Goal: Task Accomplishment & Management: Manage account settings

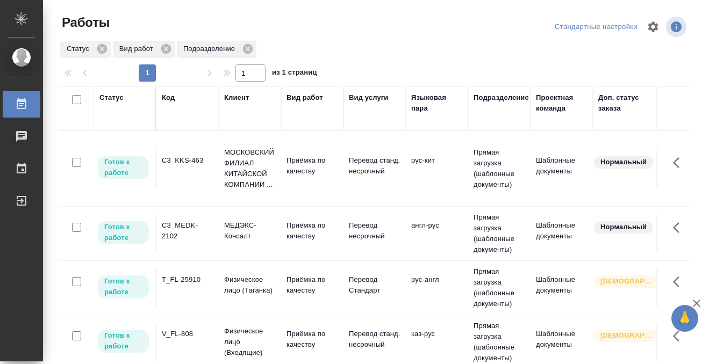
click at [192, 166] on div "V_FL-808" at bounding box center [188, 160] width 52 height 11
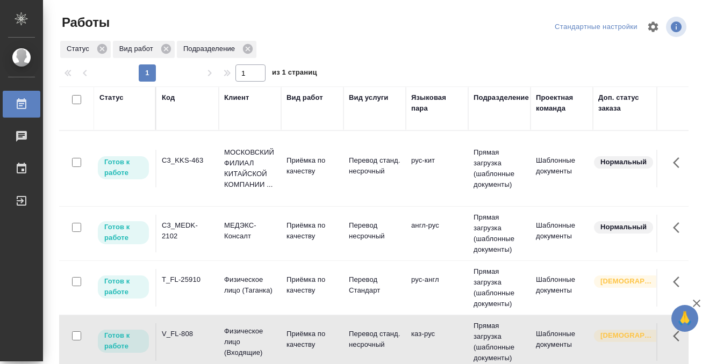
click at [192, 166] on div "V_FL-808" at bounding box center [188, 160] width 52 height 11
click at [173, 99] on div "Код" at bounding box center [168, 97] width 13 height 11
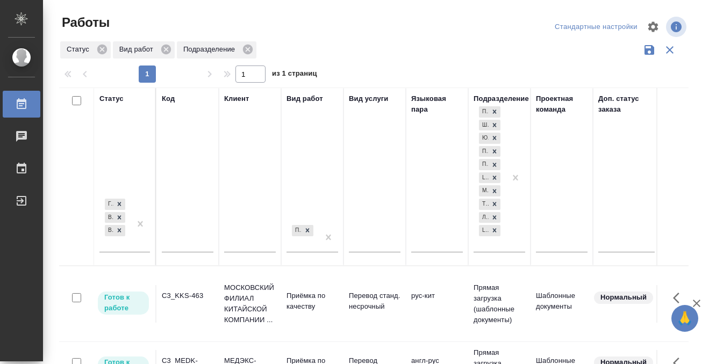
click at [184, 238] on div at bounding box center [188, 246] width 52 height 26
click at [182, 244] on input "text" at bounding box center [188, 245] width 52 height 13
type input "Л"
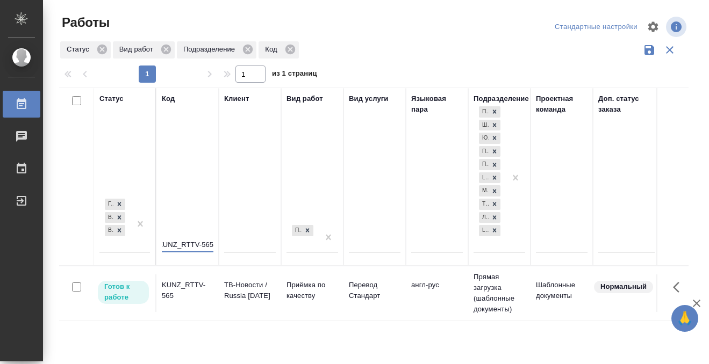
type input "KUNZ_RTTV-565"
click at [196, 297] on div "KUNZ_RTTV-565" at bounding box center [188, 290] width 52 height 21
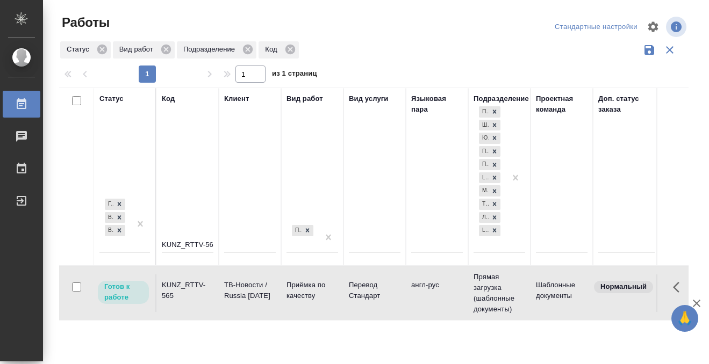
click at [196, 297] on div "KUNZ_RTTV-565" at bounding box center [188, 290] width 52 height 21
click at [23, 104] on icon at bounding box center [22, 103] width 10 height 11
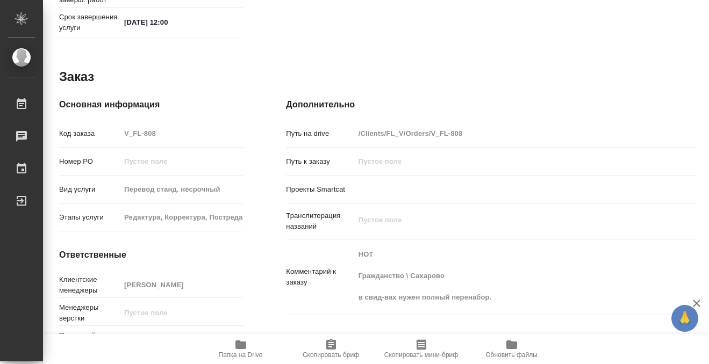
scroll to position [574, 0]
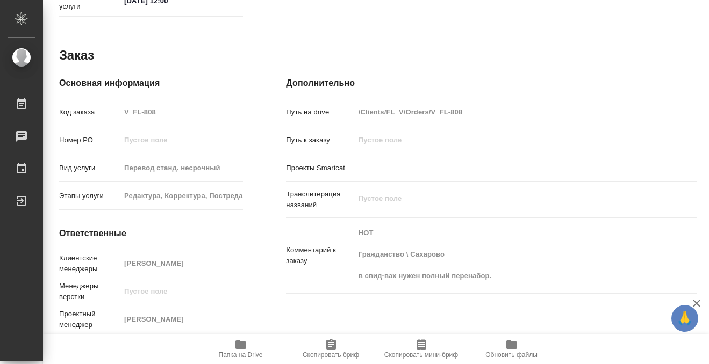
click at [240, 347] on icon "button" at bounding box center [240, 345] width 11 height 9
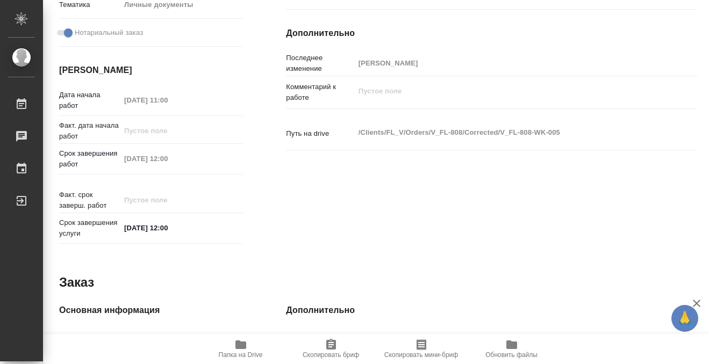
scroll to position [0, 0]
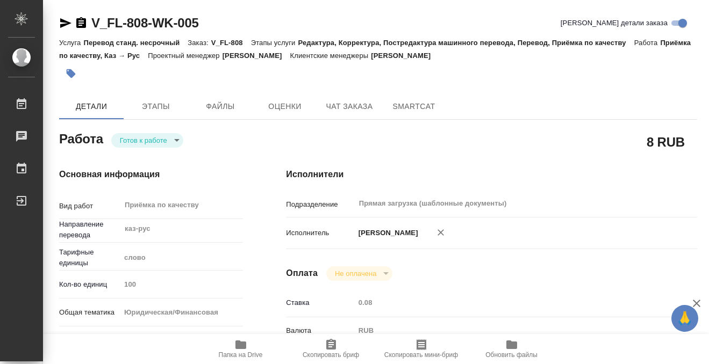
click at [76, 76] on icon "button" at bounding box center [71, 73] width 11 height 11
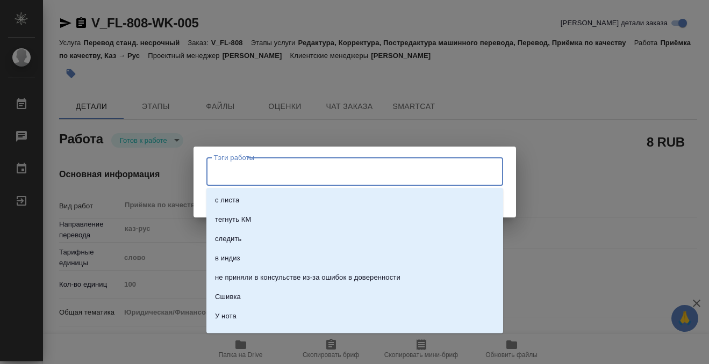
click at [319, 163] on input "Тэги работы" at bounding box center [344, 171] width 266 height 18
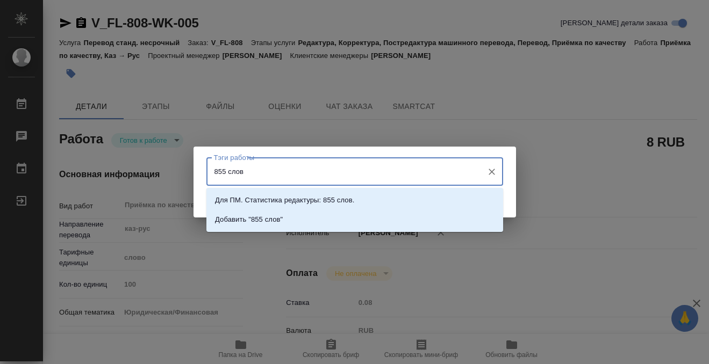
type input "855 слов"
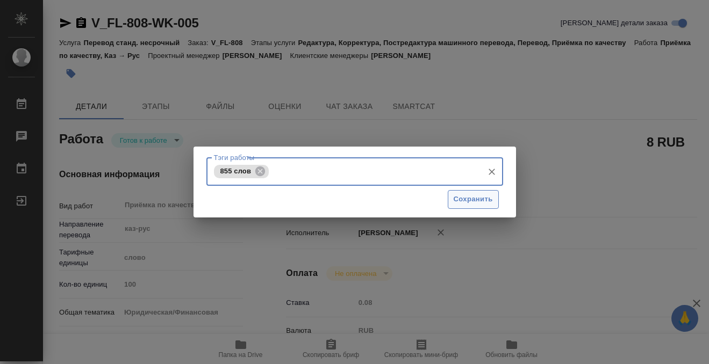
click at [477, 193] on span "Сохранить" at bounding box center [472, 199] width 39 height 12
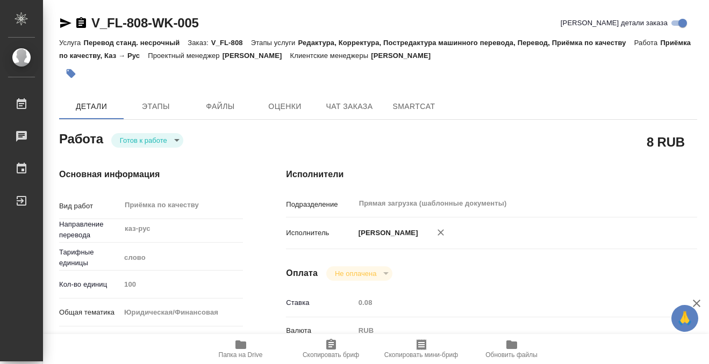
click at [150, 138] on div "Тэги работы 855 слов Тэги работы Сохранить" at bounding box center [354, 182] width 709 height 364
type input "readyForWork"
type input "каз-рус"
type input "5a8b1489cc6b4906c91bfd90"
type input "100"
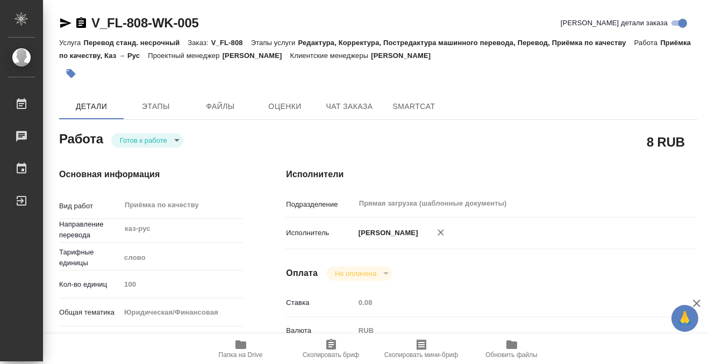
type input "yr-fn"
type input "5a8b8b956a9677013d343cfe"
checkbox input "true"
type input "[DATE] 11:00"
type input "21.08.2025 12:00"
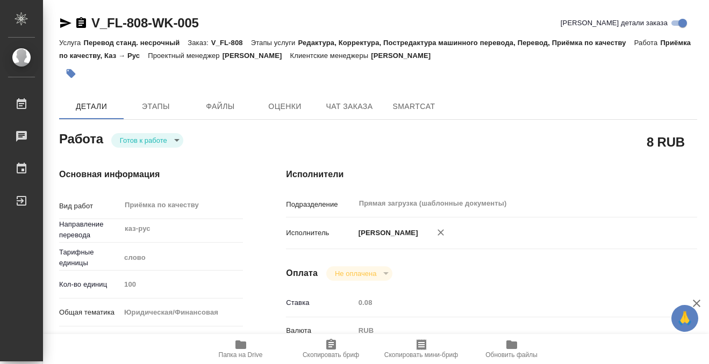
type input "21.08.2025 12:00"
type input "Прямая загрузка (шаблонные документы)"
type input "notPayed"
type input "0.08"
type input "RUB"
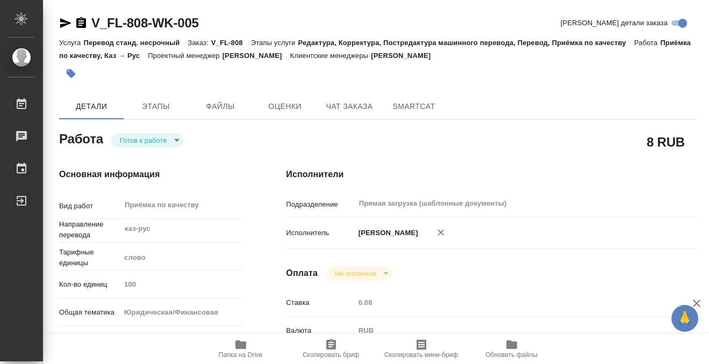
type input "[PERSON_NAME]"
type input "V_FL-808"
type input "Перевод станд. несрочный"
type input "Редактура, Корректура, Постредактура машинного перевода, Перевод, Приёмка по ка…"
type input "Касымов Тимур"
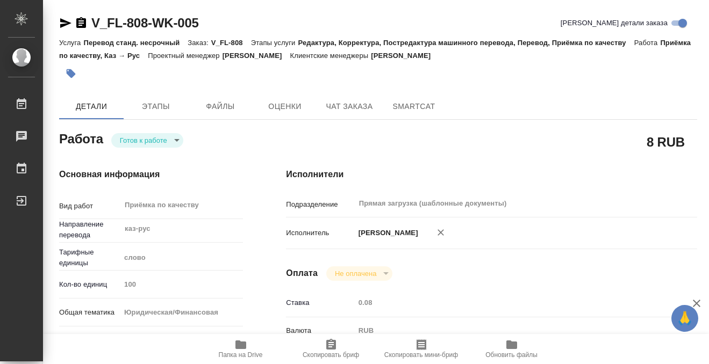
type input "/Clients/FL_V/Orders/V_FL-808"
click at [153, 140] on body "🙏 .cls-1 fill:#fff; AWATERA Kobzeva Elizaveta Работы 0 Чаты График Выйти V_FL-8…" at bounding box center [354, 182] width 709 height 364
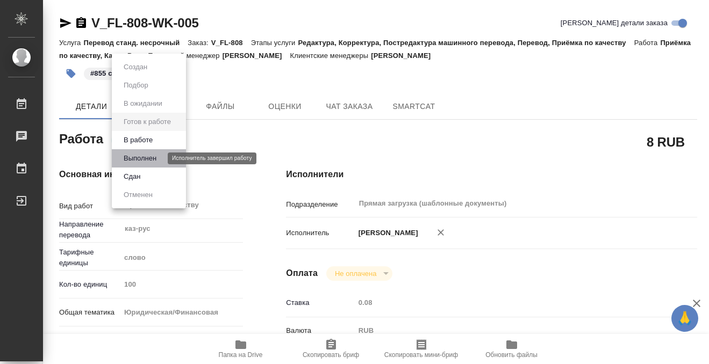
click at [160, 157] on button "Выполнен" at bounding box center [139, 159] width 39 height 12
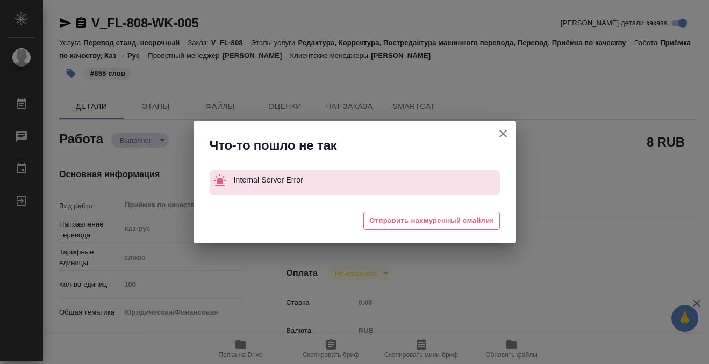
type textarea "x"
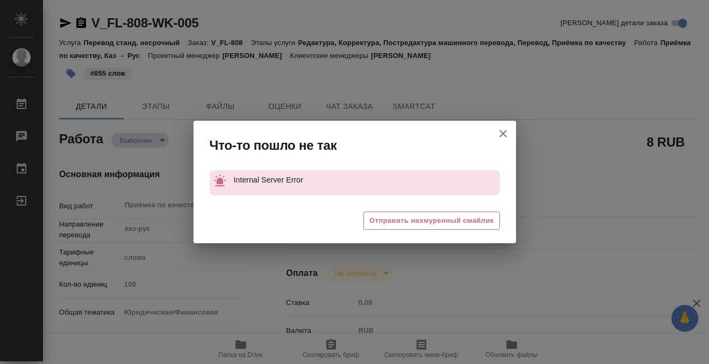
type textarea "x"
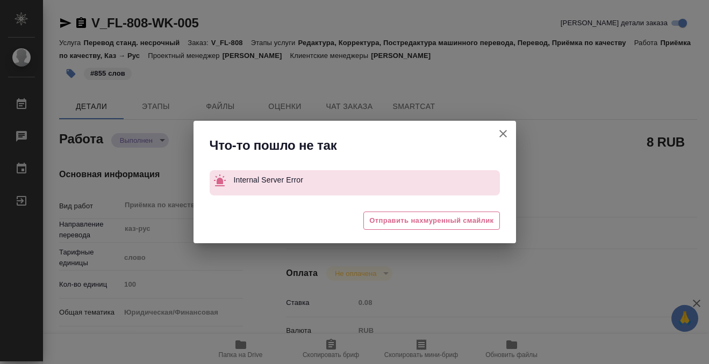
click at [498, 135] on icon "button" at bounding box center [502, 133] width 13 height 13
type textarea "x"
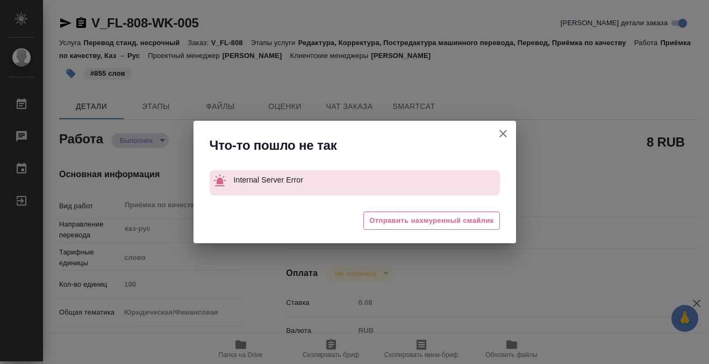
type textarea "x"
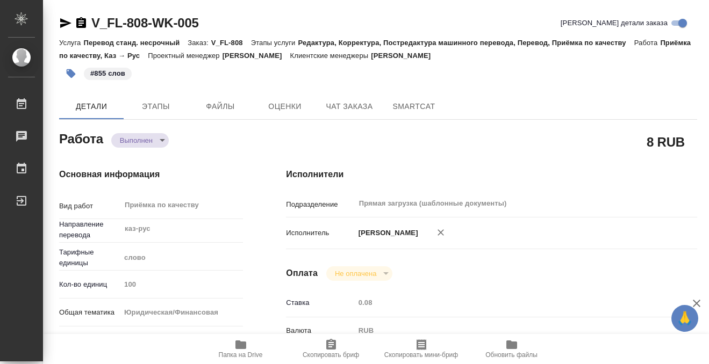
click at [83, 21] on icon "button" at bounding box center [81, 23] width 13 height 13
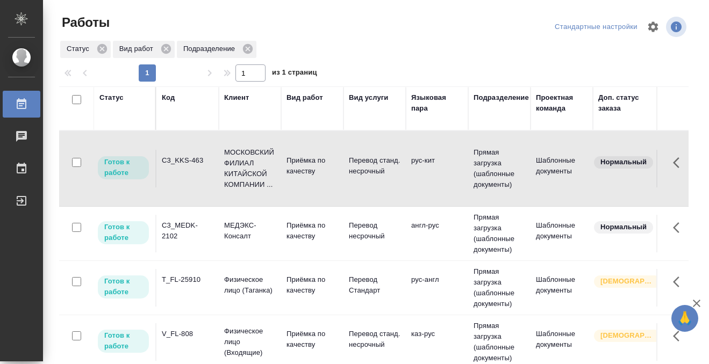
drag, startPoint x: 0, startPoint y: 0, endPoint x: 178, endPoint y: 150, distance: 233.0
click at [178, 155] on div "C3_KKS-463" at bounding box center [188, 160] width 52 height 11
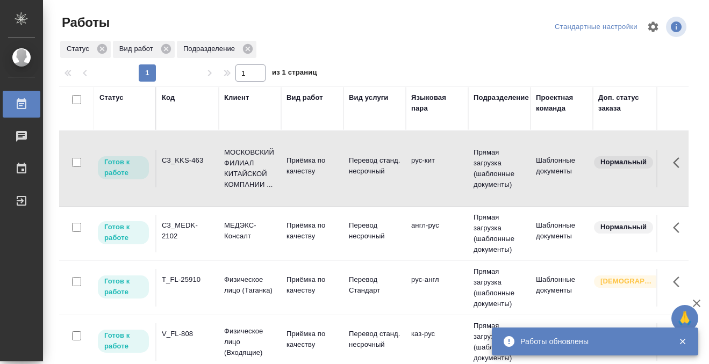
click at [193, 166] on div "T_FL-25910" at bounding box center [188, 160] width 52 height 11
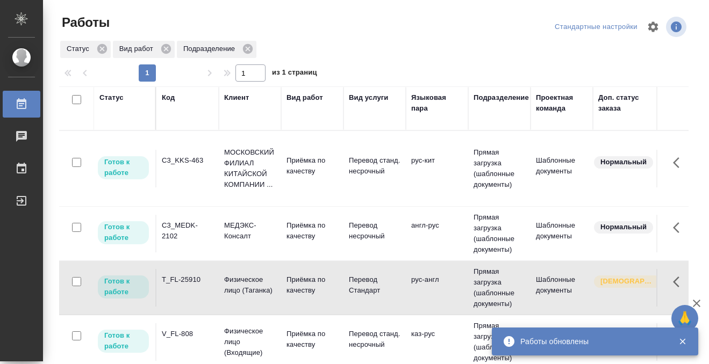
click at [193, 166] on div "T_FL-25910" at bounding box center [188, 160] width 52 height 11
click at [179, 166] on div "C3_MEDK-2102" at bounding box center [188, 160] width 52 height 11
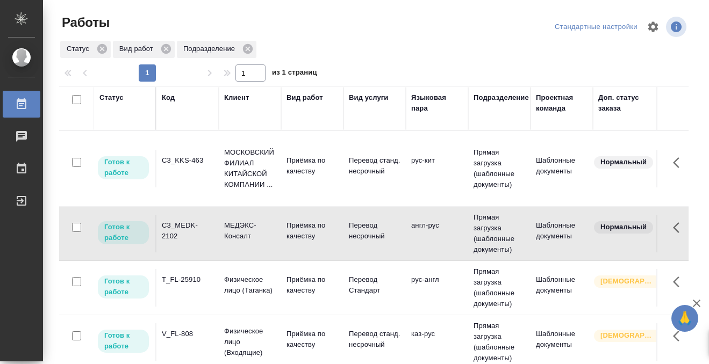
click at [179, 166] on div "C3_MEDK-2102" at bounding box center [188, 160] width 52 height 11
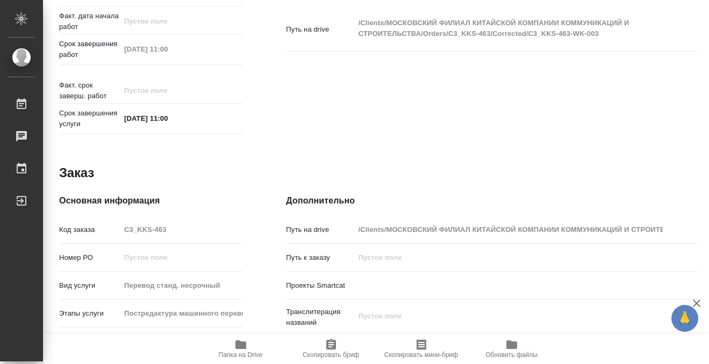
scroll to position [574, 0]
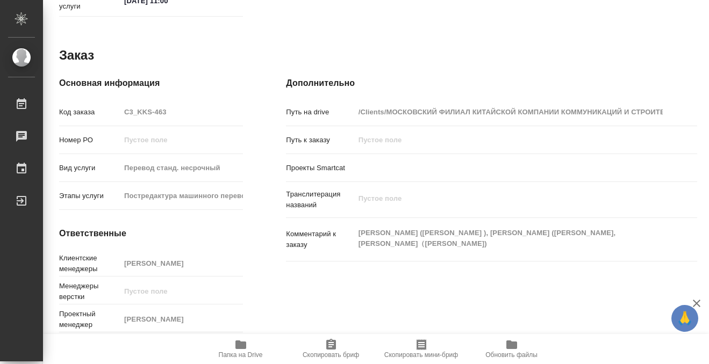
click at [242, 349] on icon "button" at bounding box center [240, 345] width 11 height 9
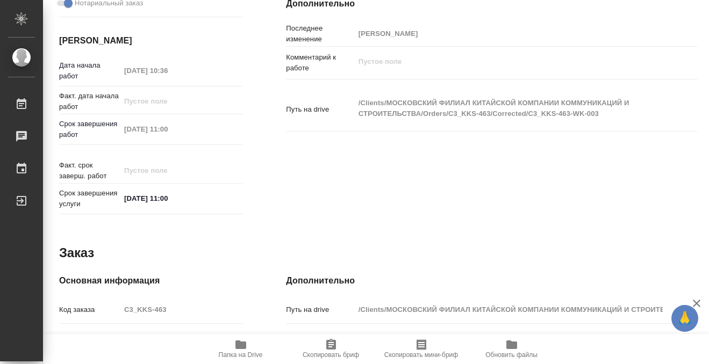
scroll to position [0, 0]
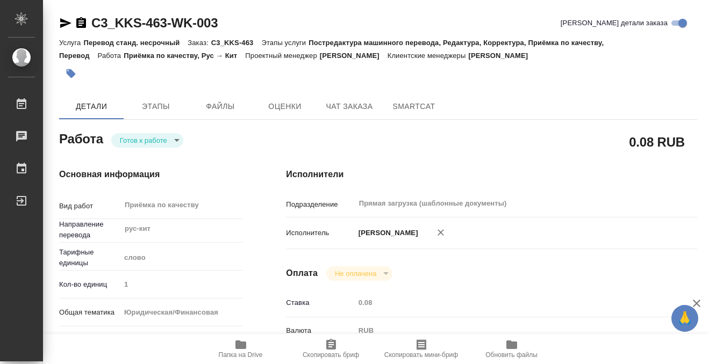
click at [67, 68] on button "button" at bounding box center [71, 74] width 24 height 24
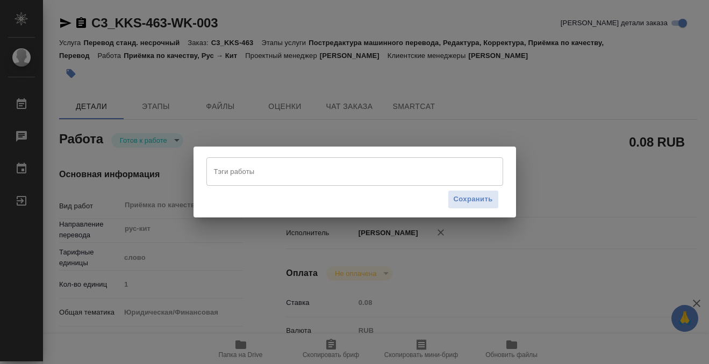
click at [229, 172] on input "Тэги работы" at bounding box center [344, 171] width 266 height 18
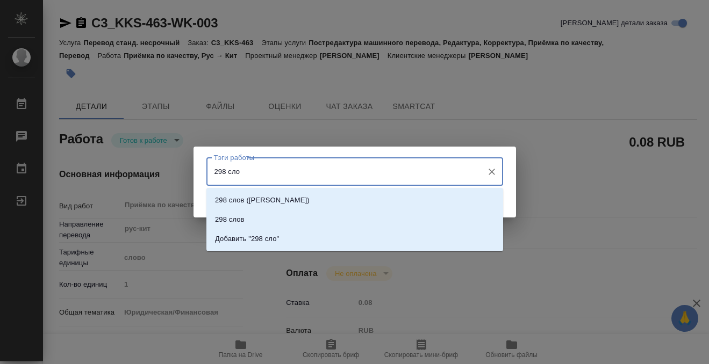
type input "298 слов"
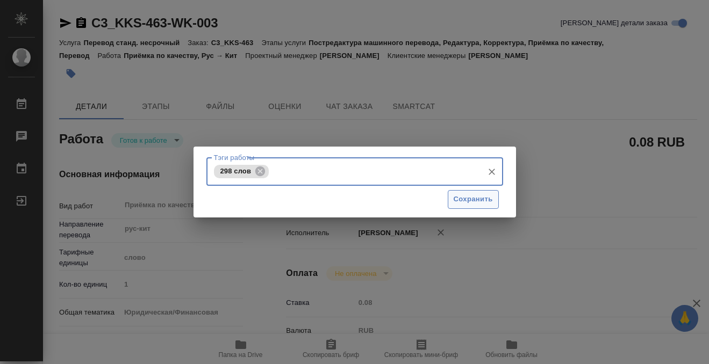
click at [474, 200] on span "Сохранить" at bounding box center [472, 199] width 39 height 12
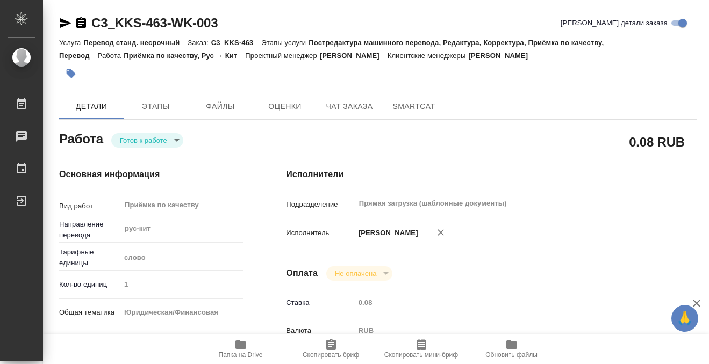
type input "readyForWork"
type input "рус-кит"
type input "5a8b1489cc6b4906c91bfd90"
type input "1"
type input "yr-fn"
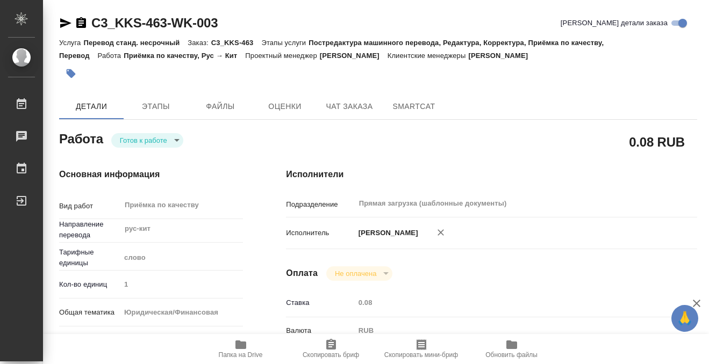
type input "5a8b8b956a9677013d343cfe"
checkbox input "true"
type input "20.08.2025 10:36"
type input "21.08.2025 11:00"
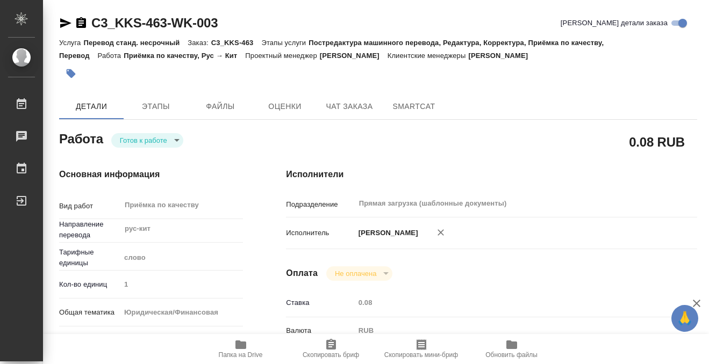
type input "Прямая загрузка (шаблонные документы)"
type input "notPayed"
type input "0.08"
type input "RUB"
type input "[PERSON_NAME]"
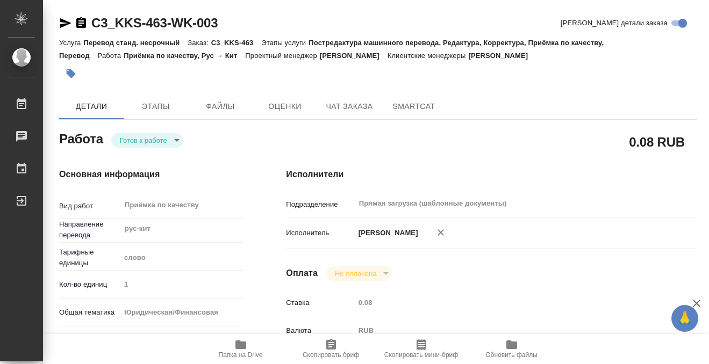
type input "C3_KKS-463"
type input "Перевод станд. несрочный"
type input "Постредактура машинного перевода, Редактура, Корректура, Приёмка по качеству, П…"
type input "[PERSON_NAME]"
type input "/Clients/МОСКОВСКИЙ ФИЛИАЛ КИТАЙСКОЙ КОМПАНИИ КОММУНИКАЦИЙ И СТРОИТЕЛЬСТВА/Orde…"
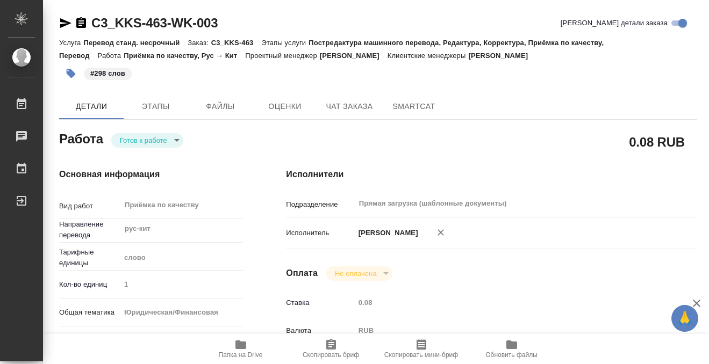
click at [156, 137] on body "🙏 .cls-1 fill:#fff; AWATERA Kobzeva Elizaveta Работы 0 Чаты График Выйти C3_KKS…" at bounding box center [354, 182] width 709 height 364
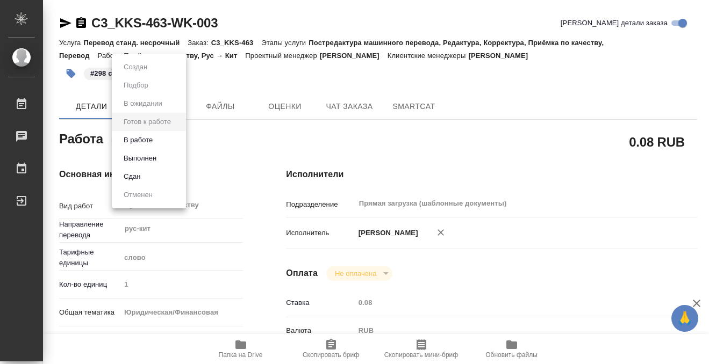
click at [150, 73] on button "Выполнен" at bounding box center [135, 67] width 30 height 12
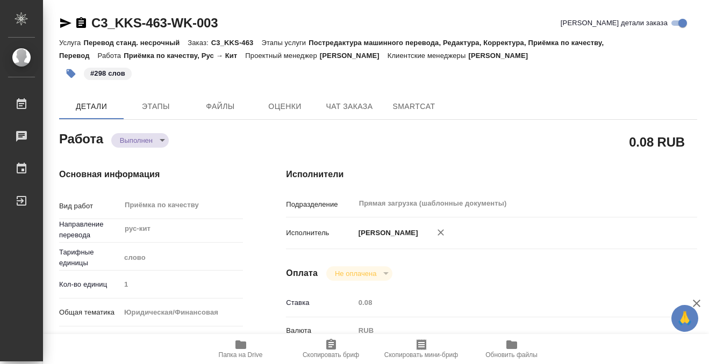
type textarea "x"
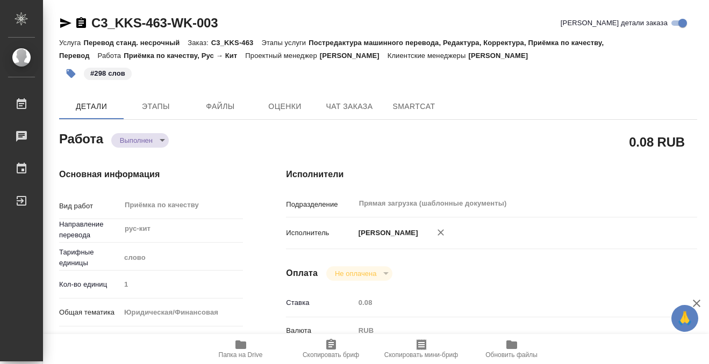
type textarea "x"
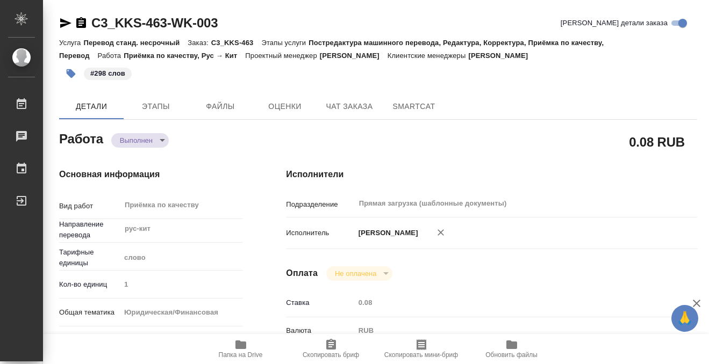
click at [88, 23] on div "C3_KKS-463-WK-003" at bounding box center [138, 23] width 158 height 17
click at [80, 22] on icon "button" at bounding box center [81, 22] width 10 height 11
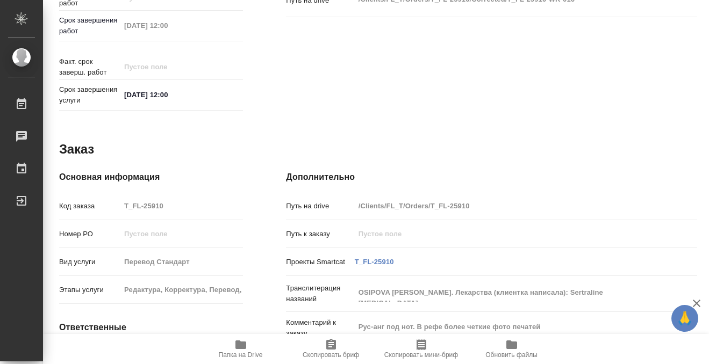
scroll to position [574, 0]
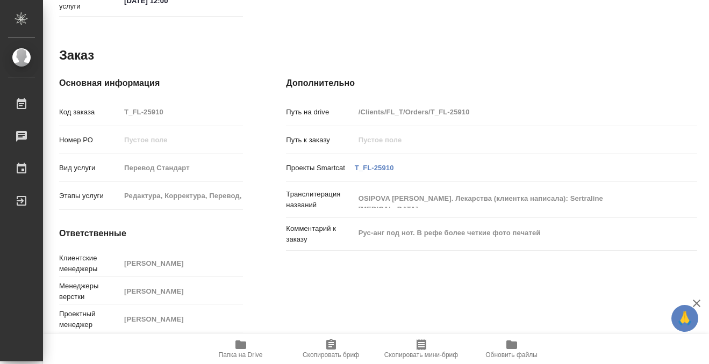
click at [241, 343] on icon "button" at bounding box center [240, 345] width 11 height 9
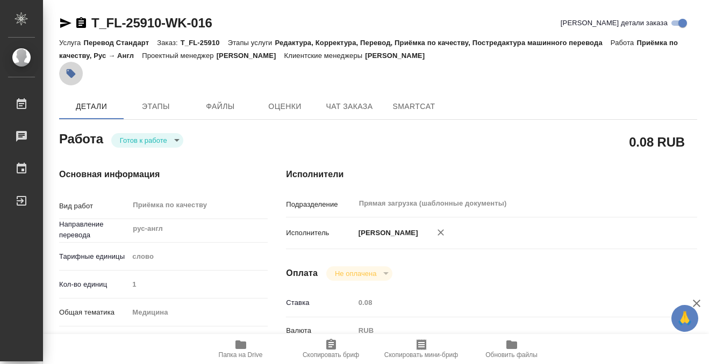
click at [67, 78] on icon "button" at bounding box center [71, 73] width 11 height 11
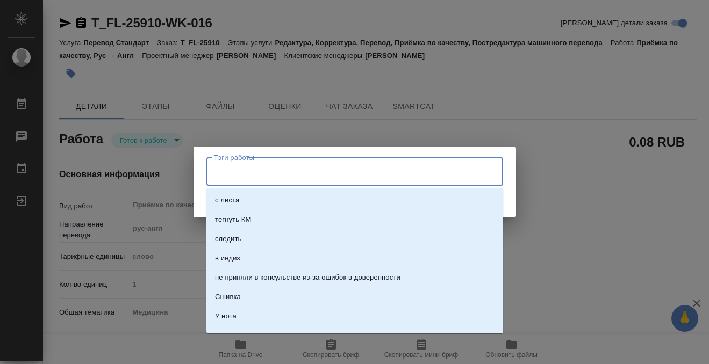
click at [248, 177] on input "Тэги работы" at bounding box center [344, 171] width 266 height 18
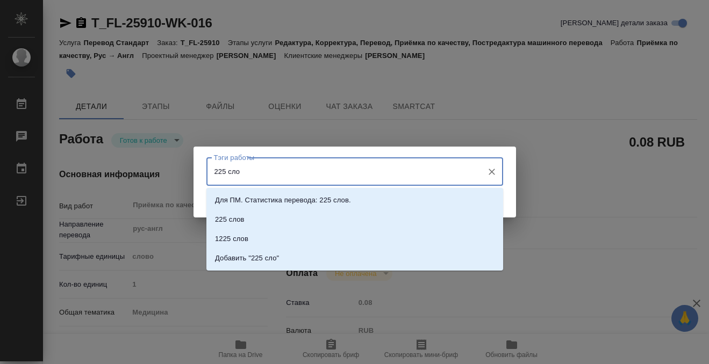
type input "225 слов"
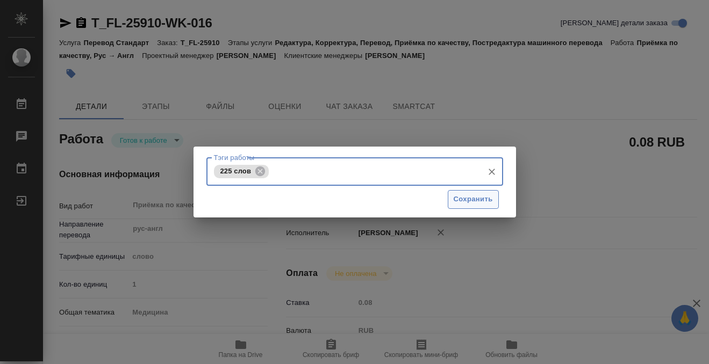
click at [479, 205] on span "Сохранить" at bounding box center [472, 199] width 39 height 12
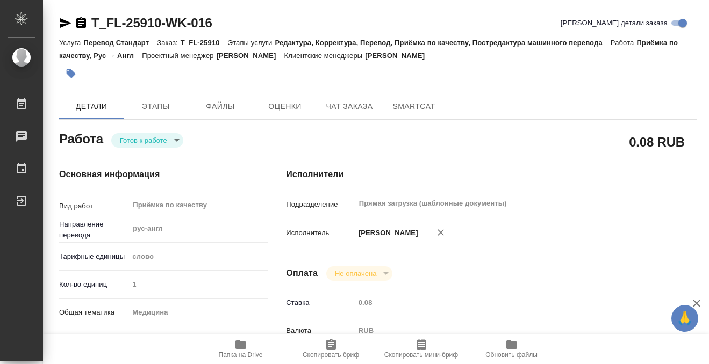
type input "readyForWork"
type input "рус-англ"
type input "5a8b1489cc6b4906c91bfd90"
type input "1"
type input "med"
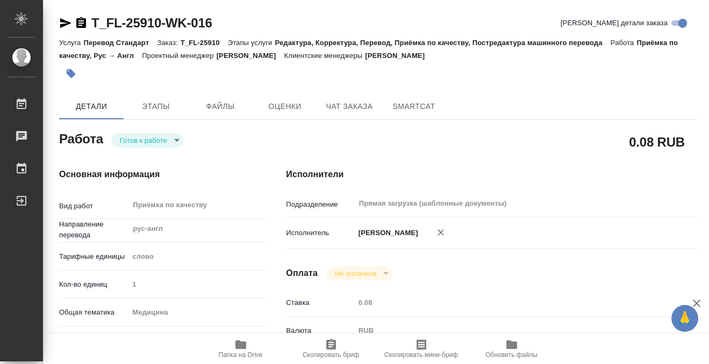
type input "5a8b8b956a9677013d343e74"
checkbox input "true"
type input "20.08.2025 14:57"
type input "[DATE] 12:00"
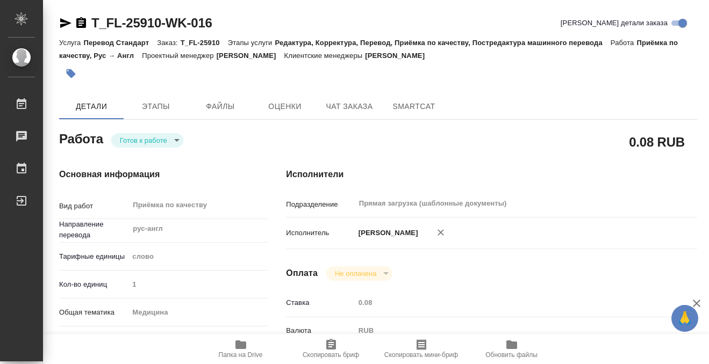
type input "Прямая загрузка (шаблонные документы)"
type input "notPayed"
type input "0.08"
type input "RUB"
type input "[PERSON_NAME]"
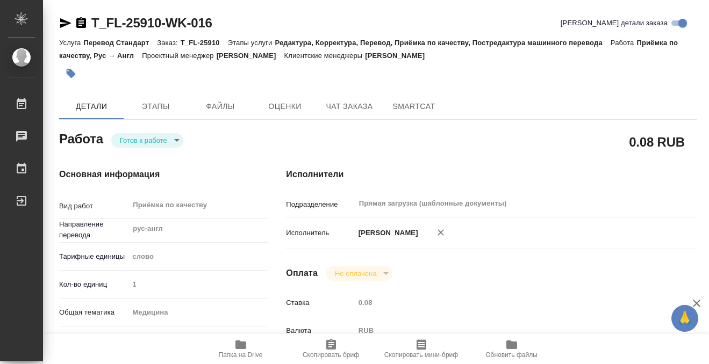
type input "T_FL-25910"
type input "Перевод Стандарт"
type input "Редактура, Корректура, Перевод, Приёмка по качеству, Постредактура машинного пе…"
type input "Прохорова Анастасия"
type input "Арсеньева Вера"
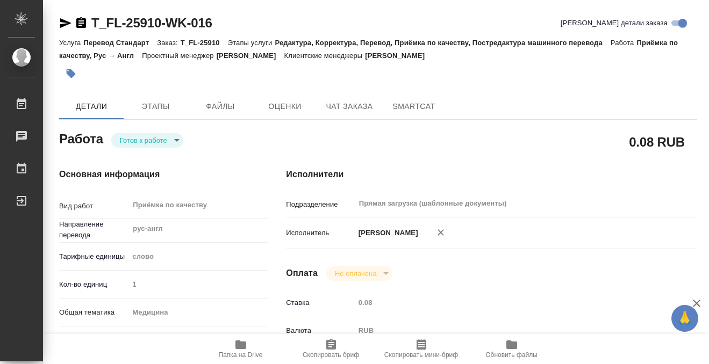
type input "/Clients/FL_T/Orders/T_FL-25910"
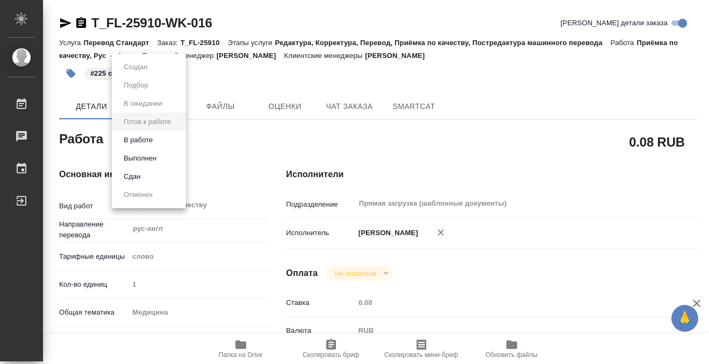
click at [176, 142] on body "🙏 .cls-1 fill:#fff; AWATERA Kobzeva Elizaveta Работы 0 Чаты График Выйти T_FL-2…" at bounding box center [354, 182] width 709 height 364
click at [172, 157] on li "Выполнен" at bounding box center [149, 158] width 74 height 18
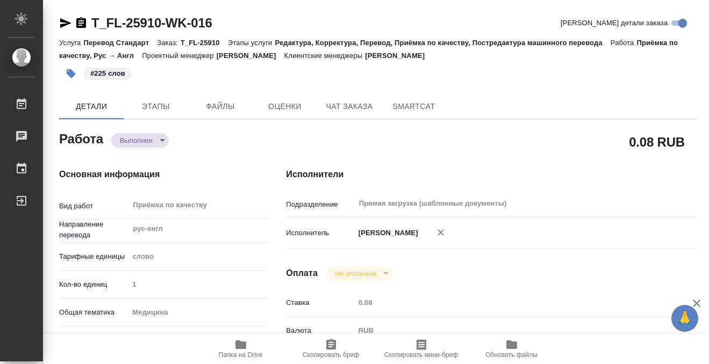
type textarea "x"
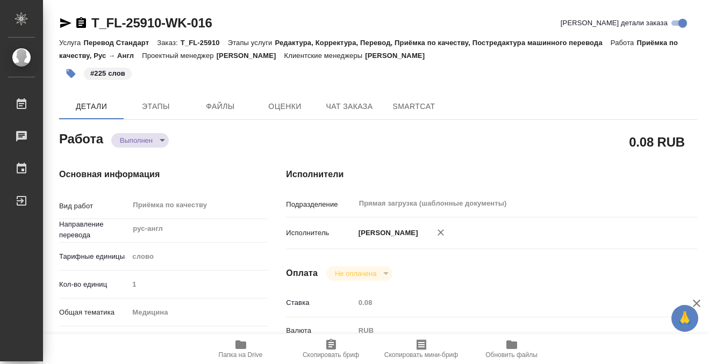
type textarea "x"
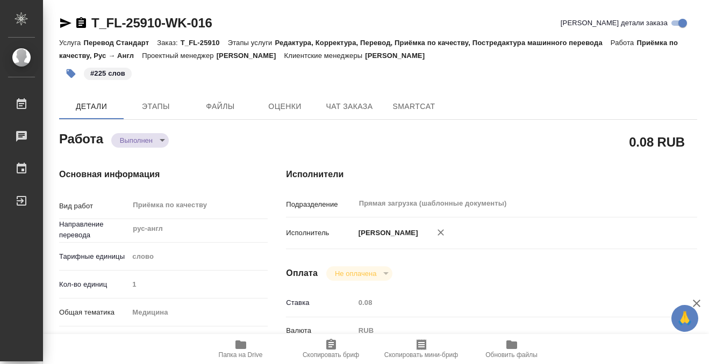
click at [81, 24] on icon "button" at bounding box center [81, 22] width 10 height 11
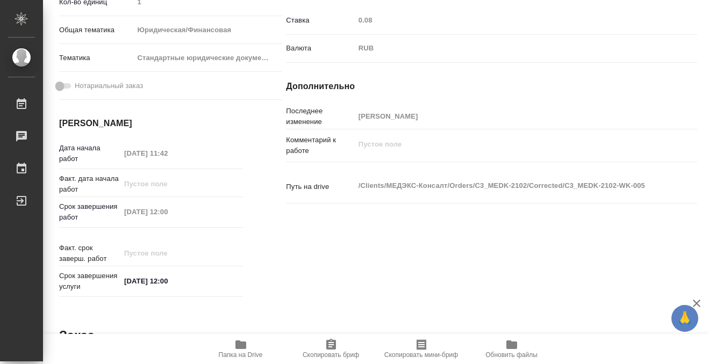
scroll to position [574, 0]
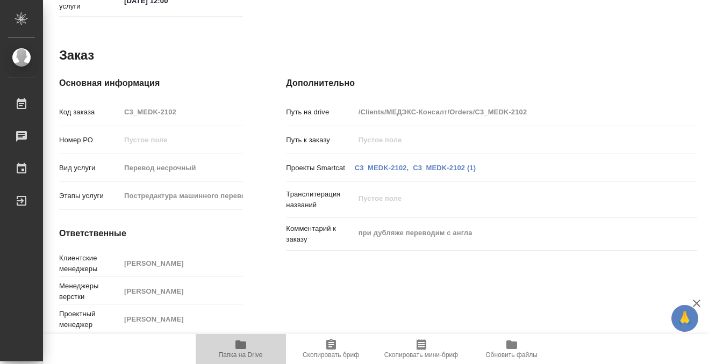
click at [238, 344] on icon "button" at bounding box center [240, 345] width 11 height 9
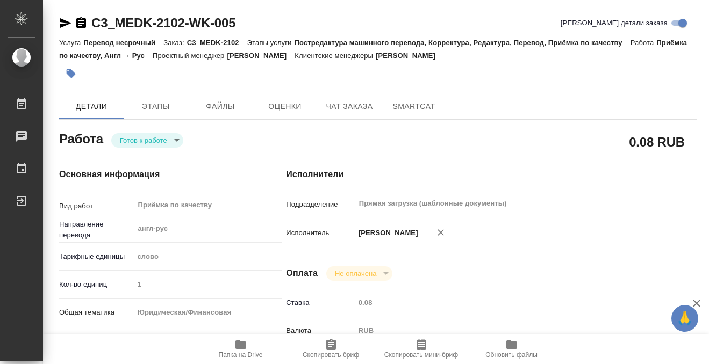
click at [81, 78] on button "button" at bounding box center [71, 74] width 24 height 24
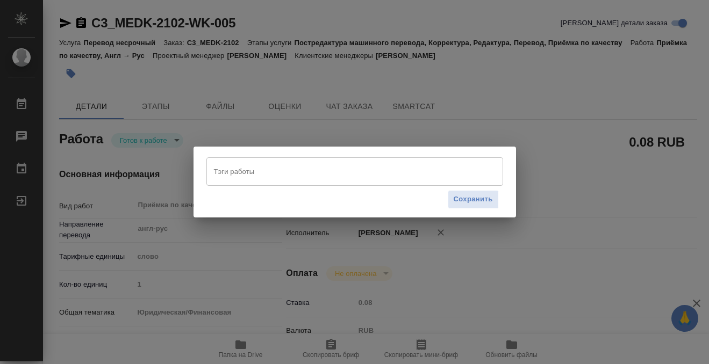
click at [243, 182] on div "Тэги работы" at bounding box center [354, 171] width 297 height 28
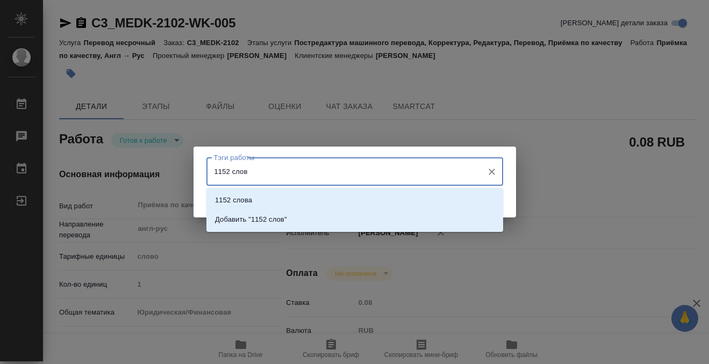
type input "1152 слова"
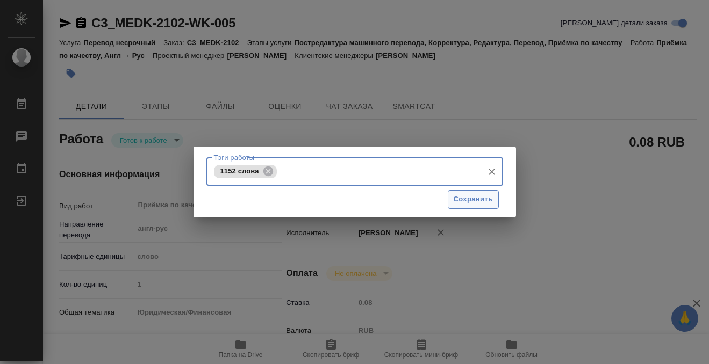
click at [461, 200] on span "Сохранить" at bounding box center [472, 199] width 39 height 12
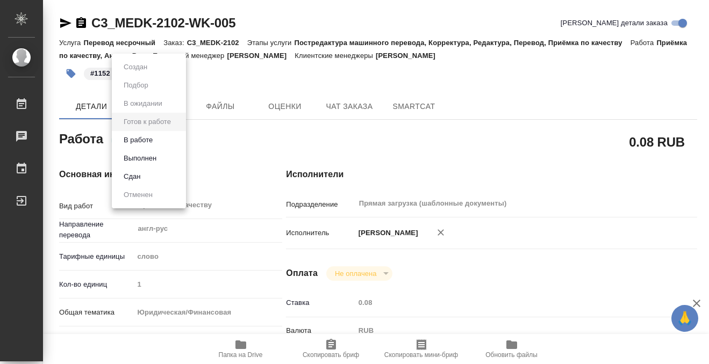
type input "readyForWork"
type input "англ-рус"
type input "5a8b1489cc6b4906c91bfd90"
type input "1"
type input "yr-fn"
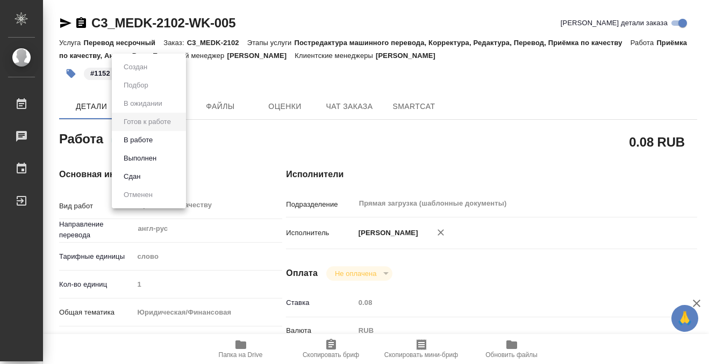
type input "5f647205b73bc97568ca66bf"
type input "19.08.2025 11:42"
type input "21.08.2025 12:00"
type input "Прямая загрузка (шаблонные документы)"
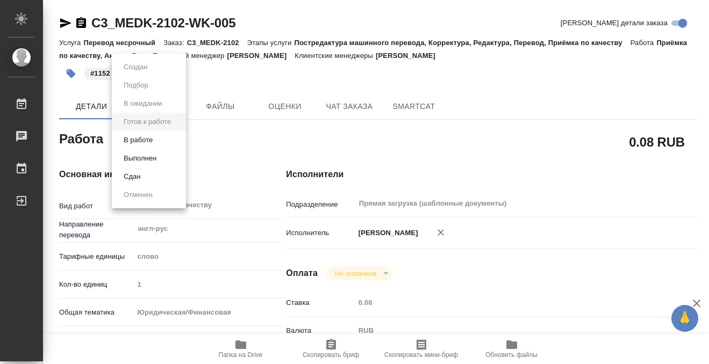
type input "notPayed"
type input "0.08"
type input "RUB"
type input "[PERSON_NAME]"
type input "C3_MEDK-2102"
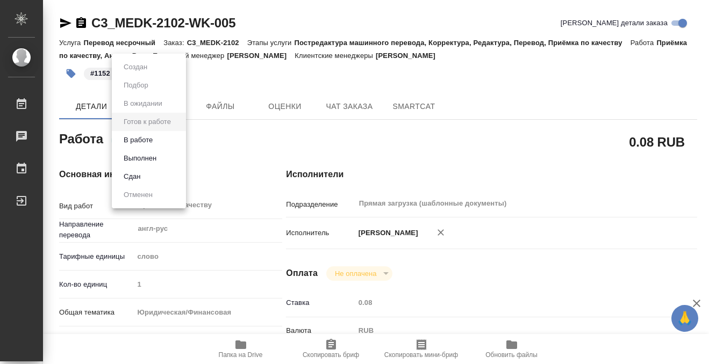
type input "Перевод несрочный"
type input "Постредактура машинного перевода, Корректура, Редактура, Перевод, Приёмка по ка…"
type input "[PERSON_NAME]"
type input "/Clients/МЕДЭКС-Консалт/Orders/C3_MEDK-2102"
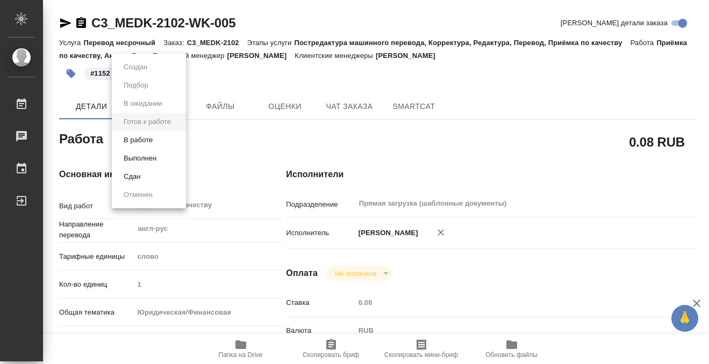
click at [135, 142] on body "🙏 .cls-1 fill:#fff; AWATERA Kobzeva Elizaveta Работы 0 Чаты График Выйти C3_MED…" at bounding box center [354, 182] width 709 height 364
click at [137, 156] on button "Выполнен" at bounding box center [139, 159] width 39 height 12
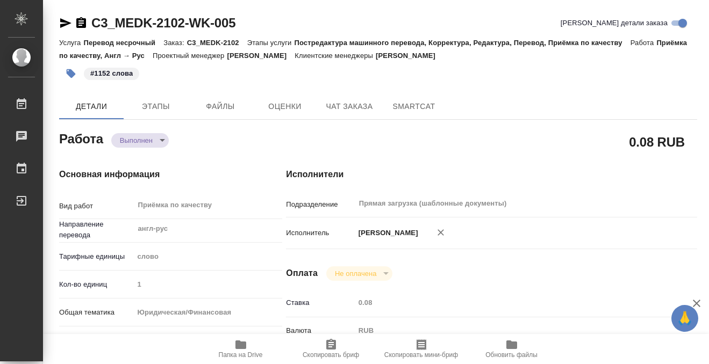
type textarea "x"
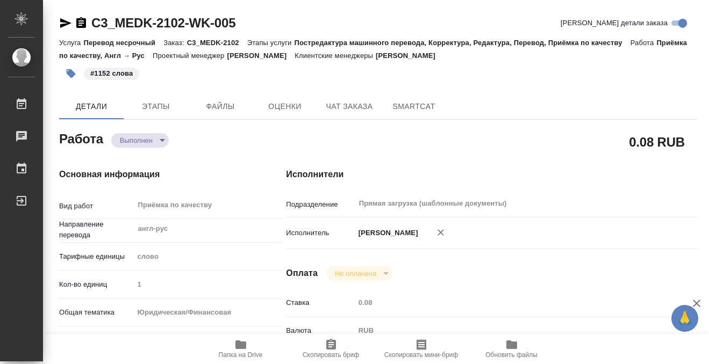
type textarea "x"
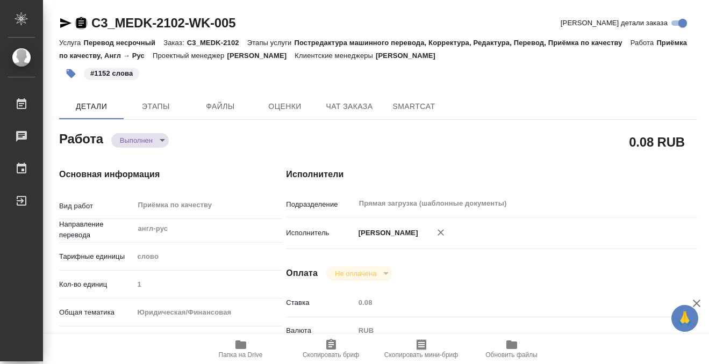
click at [81, 22] on icon "button" at bounding box center [81, 22] width 10 height 11
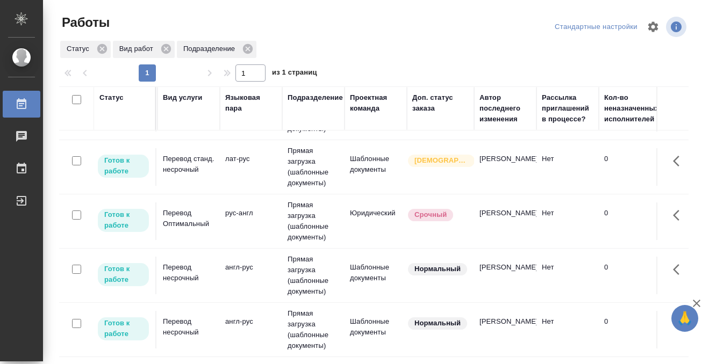
scroll to position [99, 0]
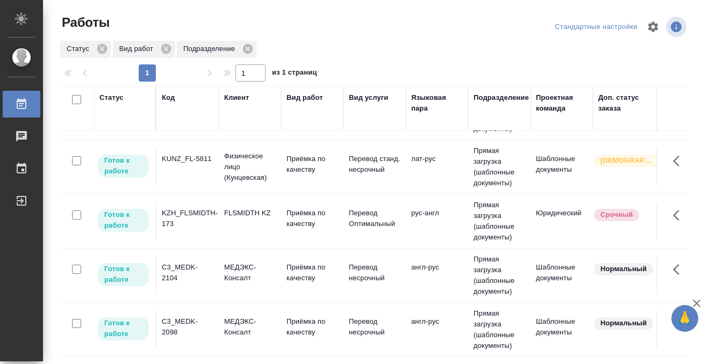
click at [201, 67] on div "KZH_FLSMIDTH-173" at bounding box center [188, 55] width 52 height 21
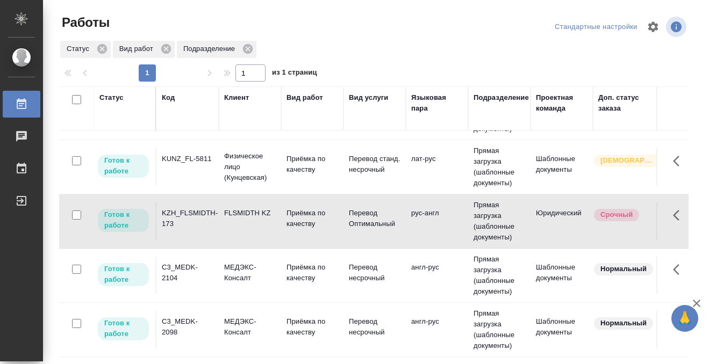
click at [201, 67] on div "KZH_FLSMIDTH-173" at bounding box center [188, 55] width 52 height 21
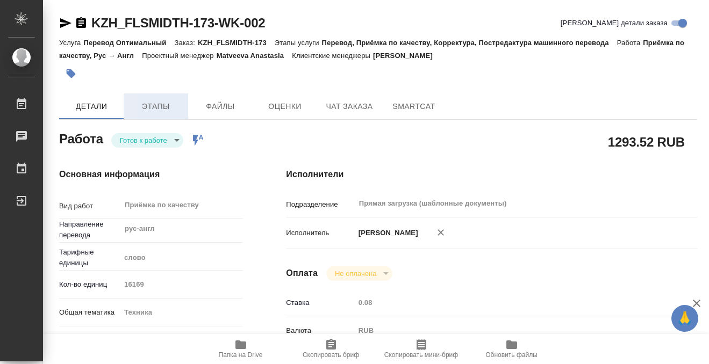
click at [155, 110] on span "Этапы" at bounding box center [156, 106] width 52 height 13
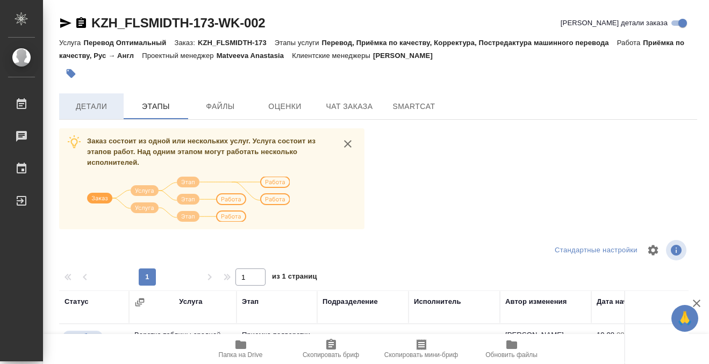
click at [90, 96] on button "Детали" at bounding box center [91, 106] width 64 height 26
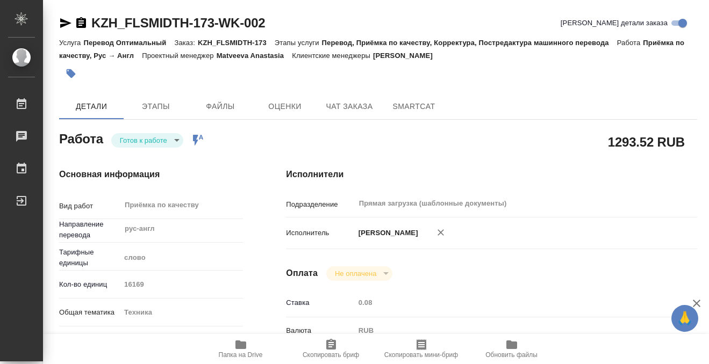
type textarea "x"
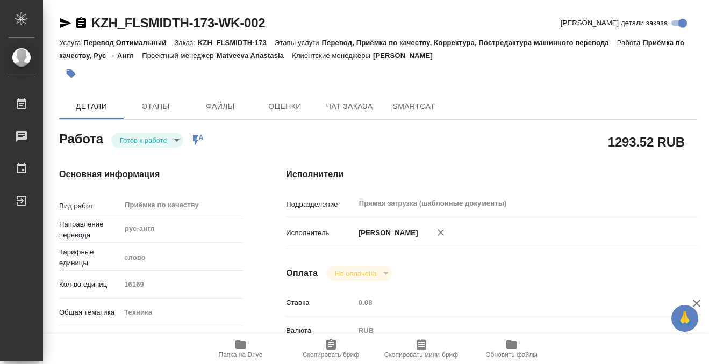
type textarea "x"
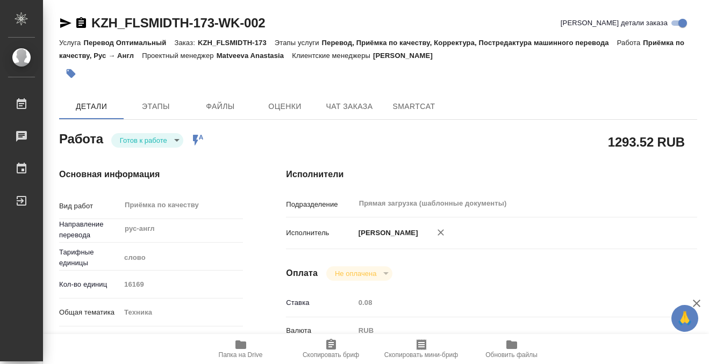
type textarea "x"
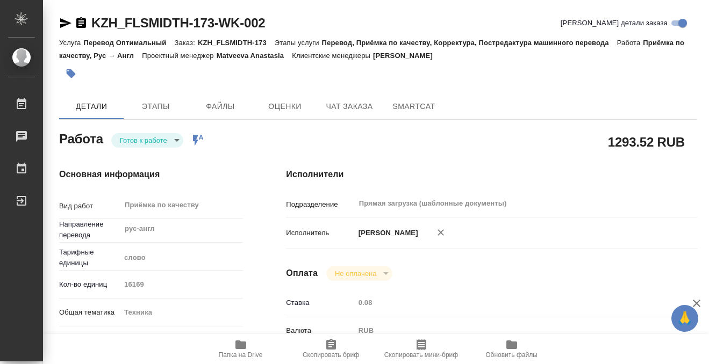
scroll to position [419, 0]
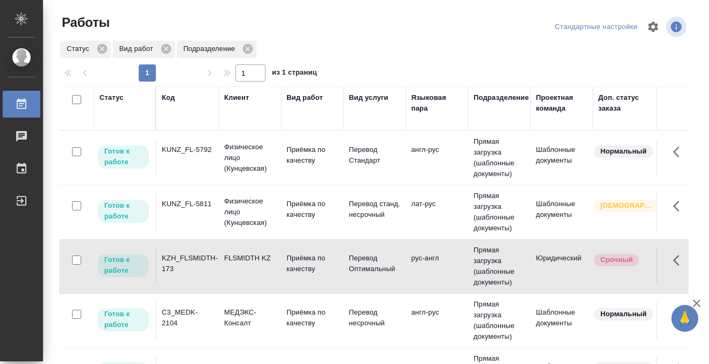
click at [192, 158] on td "KUNZ_FL-5792" at bounding box center [187, 158] width 62 height 38
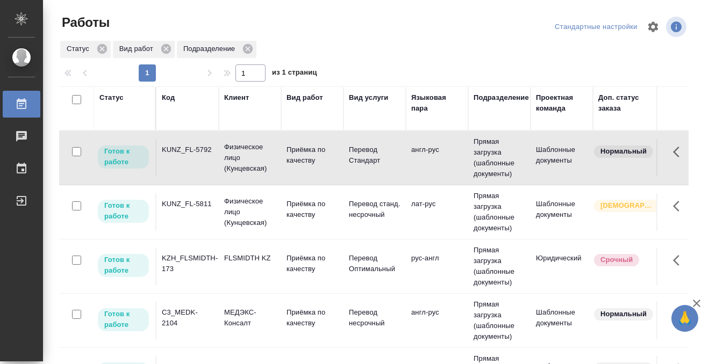
click at [192, 158] on td "KUNZ_FL-5792" at bounding box center [187, 158] width 62 height 38
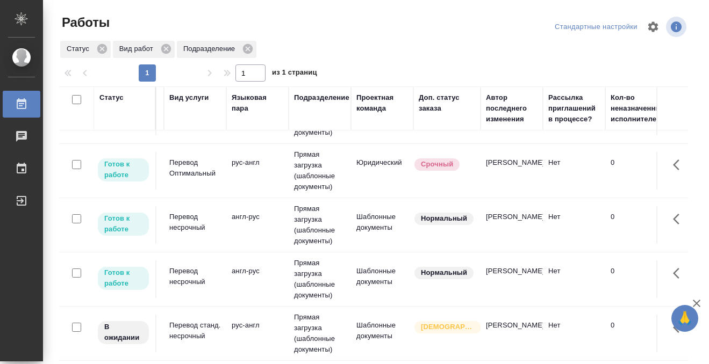
scroll to position [96, 0]
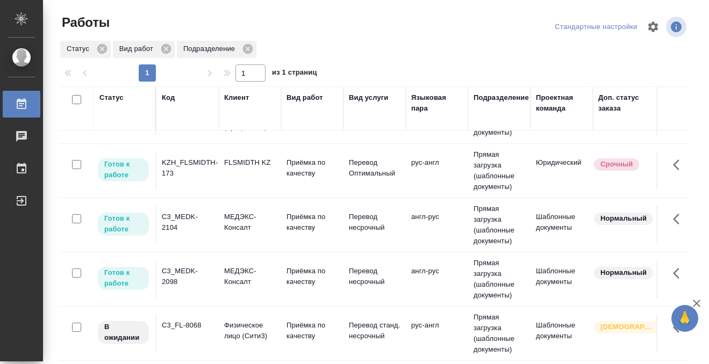
click at [182, 81] on td "KZH_FLSMIDTH-173" at bounding box center [187, 63] width 62 height 38
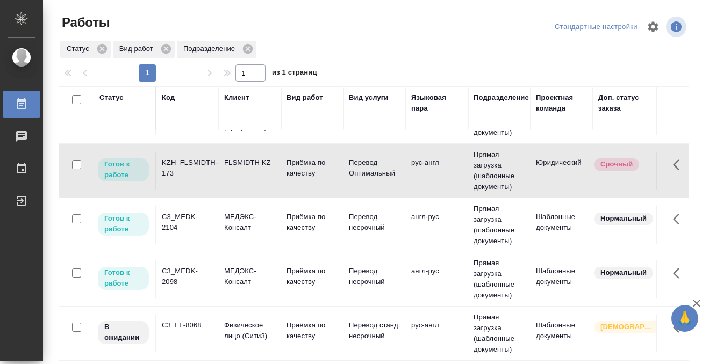
click at [182, 81] on td "KZH_FLSMIDTH-173" at bounding box center [187, 63] width 62 height 38
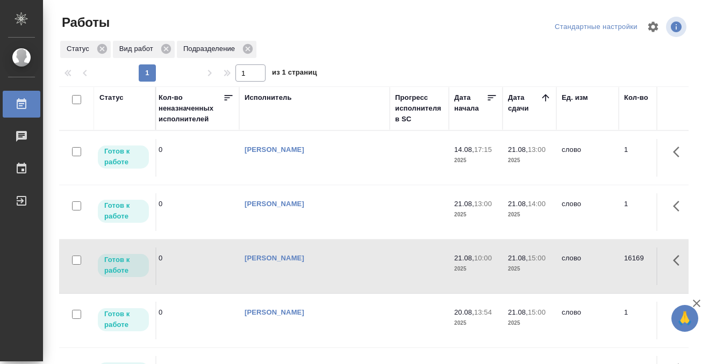
scroll to position [0, 0]
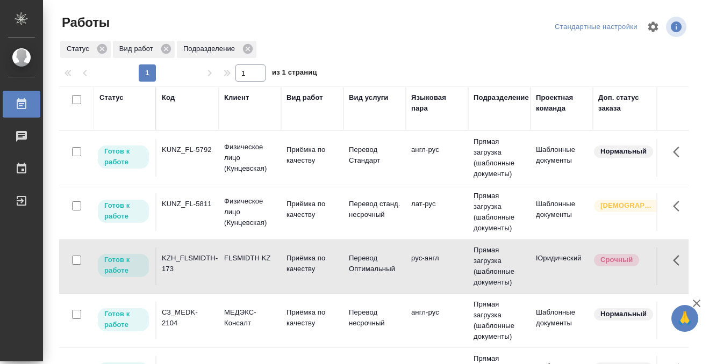
click at [170, 95] on div "Код" at bounding box center [168, 97] width 13 height 11
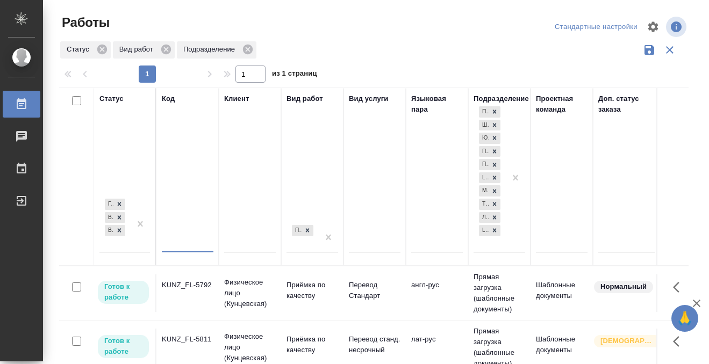
click at [179, 240] on input "text" at bounding box center [188, 245] width 52 height 13
paste input "C_DMT-309"
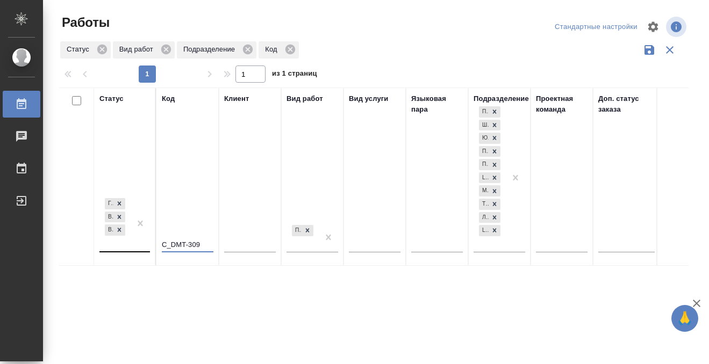
type input "C_DMT-309"
click at [139, 243] on div at bounding box center [140, 223] width 19 height 55
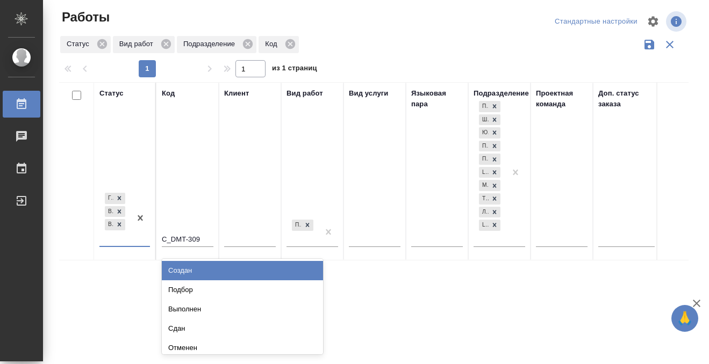
scroll to position [5, 0]
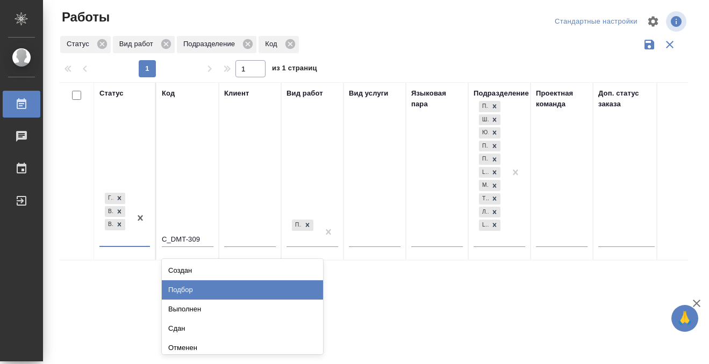
click at [185, 287] on div "Подбор" at bounding box center [242, 289] width 161 height 19
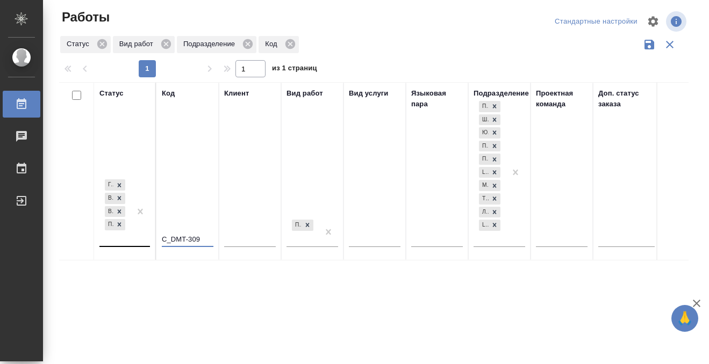
drag, startPoint x: 207, startPoint y: 236, endPoint x: 120, endPoint y: 232, distance: 86.6
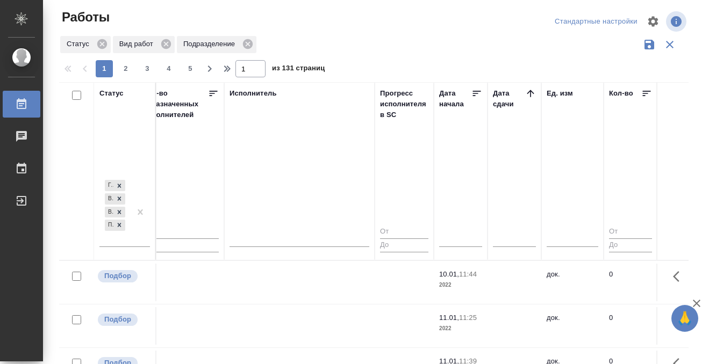
scroll to position [0, 654]
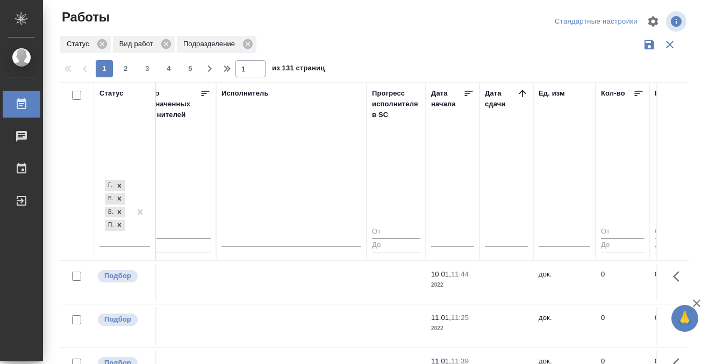
click at [524, 95] on icon at bounding box center [522, 93] width 11 height 11
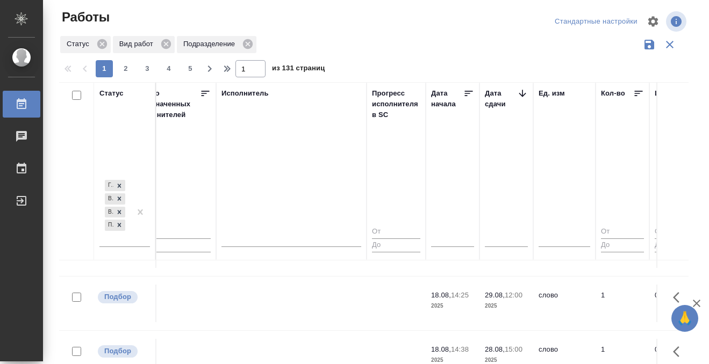
scroll to position [45, 654]
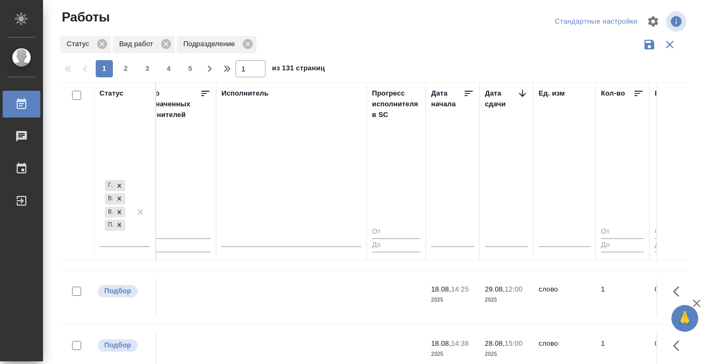
click at [338, 262] on td at bounding box center [291, 244] width 150 height 38
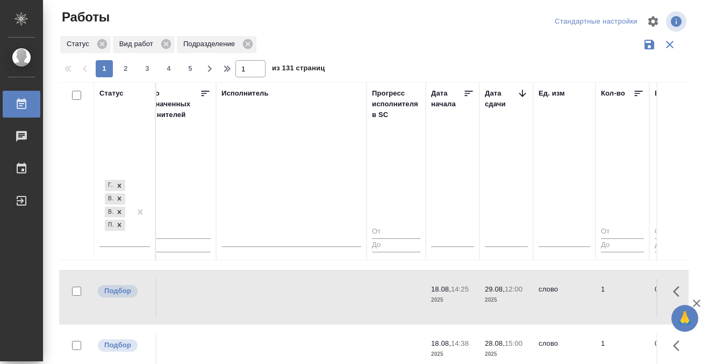
click at [338, 262] on td at bounding box center [291, 244] width 150 height 38
click at [313, 262] on td at bounding box center [291, 244] width 150 height 38
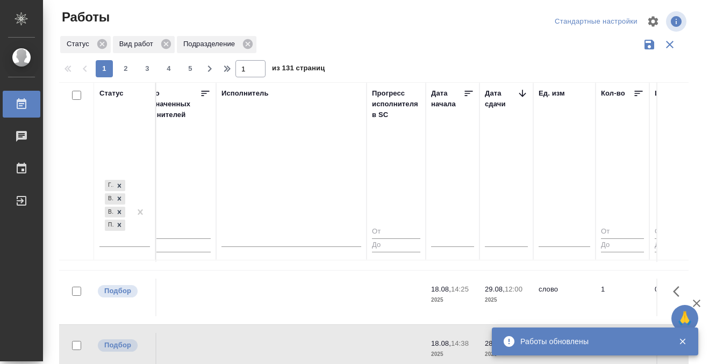
click at [313, 262] on td at bounding box center [291, 244] width 150 height 38
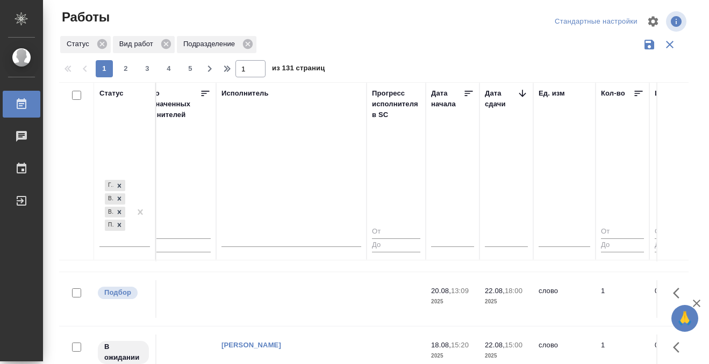
scroll to position [553, 654]
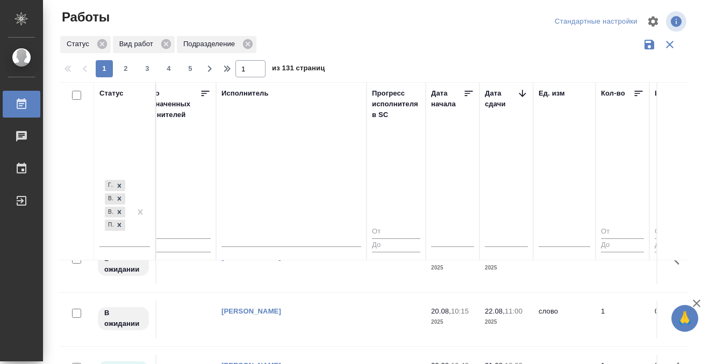
scroll to position [1082, 654]
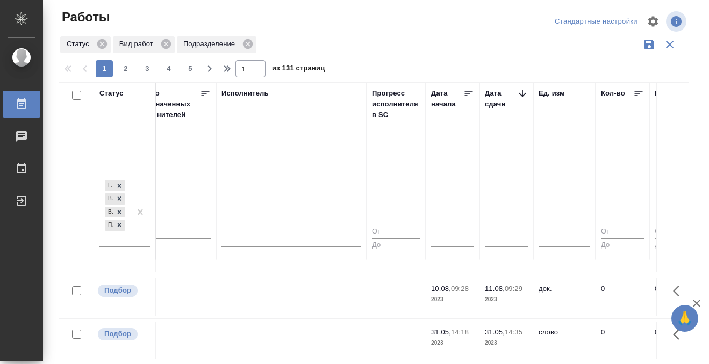
click at [21, 101] on link "Работы" at bounding box center [22, 104] width 38 height 27
click at [21, 101] on icon at bounding box center [22, 103] width 10 height 11
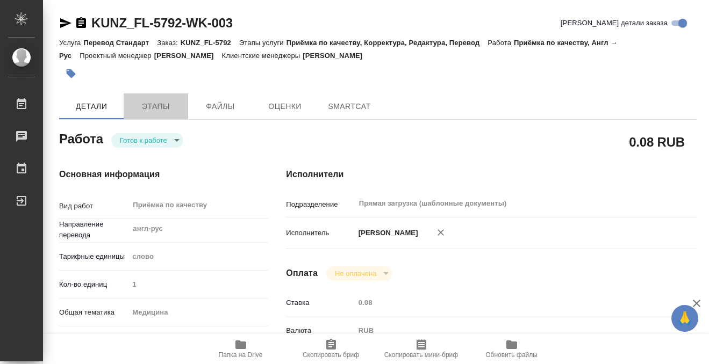
click at [171, 106] on span "Этапы" at bounding box center [156, 106] width 52 height 13
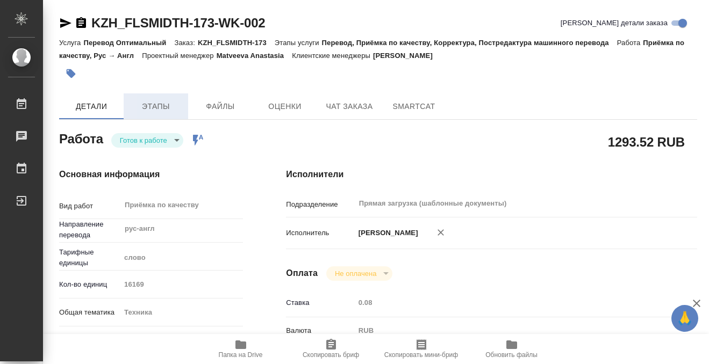
click at [161, 106] on span "Этапы" at bounding box center [156, 106] width 52 height 13
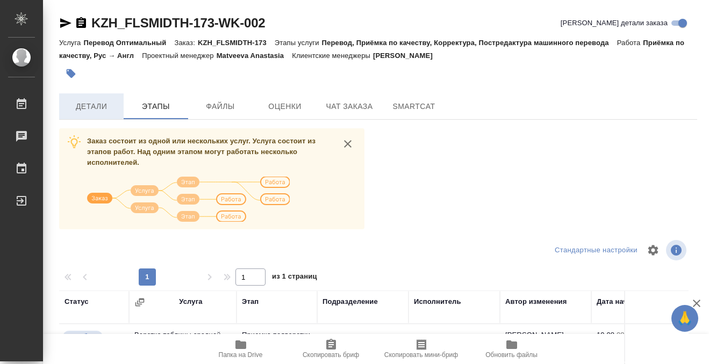
click at [98, 112] on span "Детали" at bounding box center [92, 106] width 52 height 13
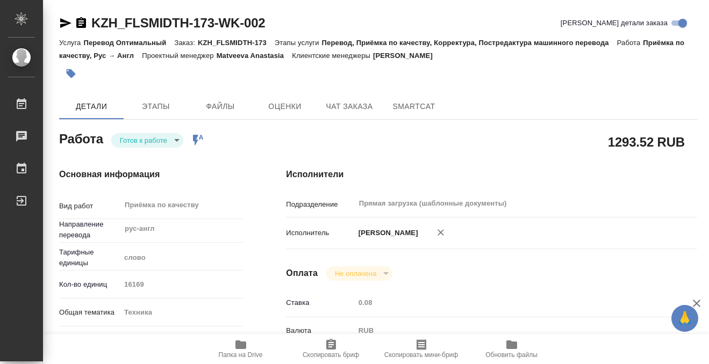
type textarea "x"
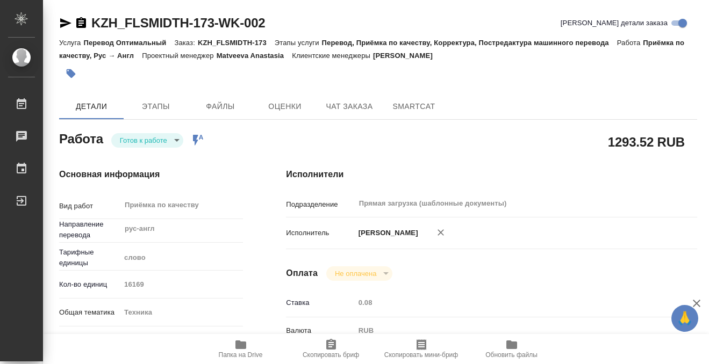
type textarea "x"
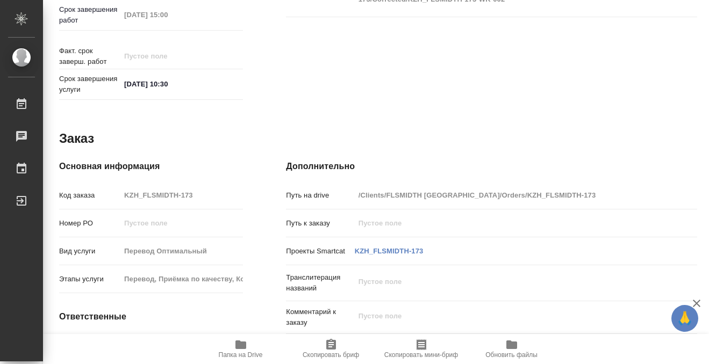
scroll to position [574, 0]
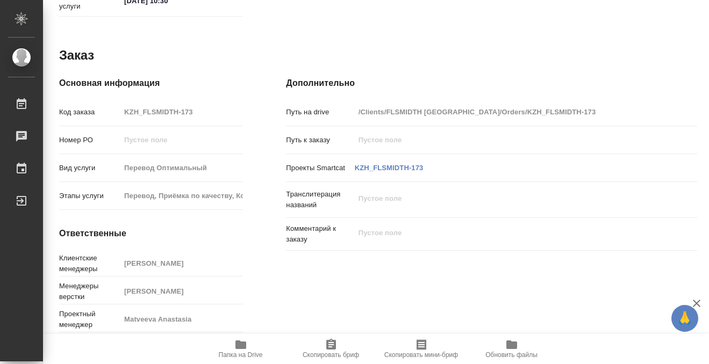
type textarea "x"
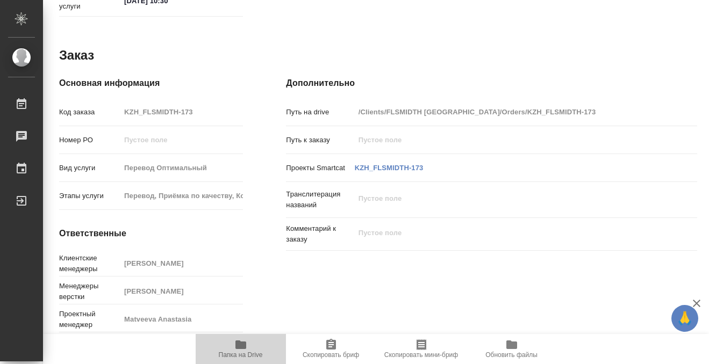
click at [244, 344] on icon "button" at bounding box center [240, 345] width 11 height 9
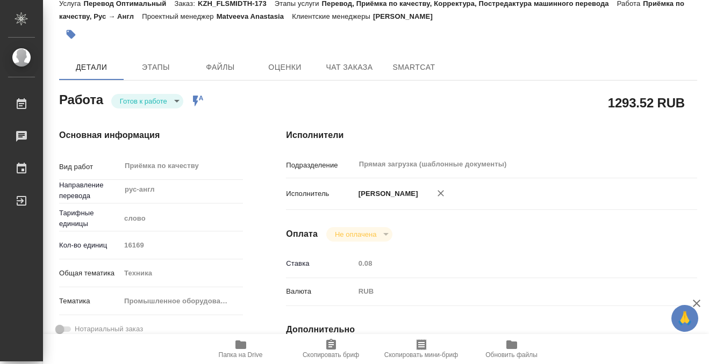
scroll to position [36, 0]
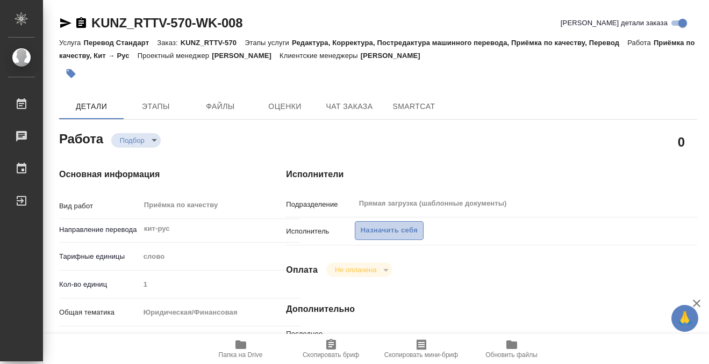
click at [400, 231] on span "Назначить себя" at bounding box center [388, 231] width 57 height 12
click at [395, 228] on span "Назначить себя" at bounding box center [388, 231] width 57 height 12
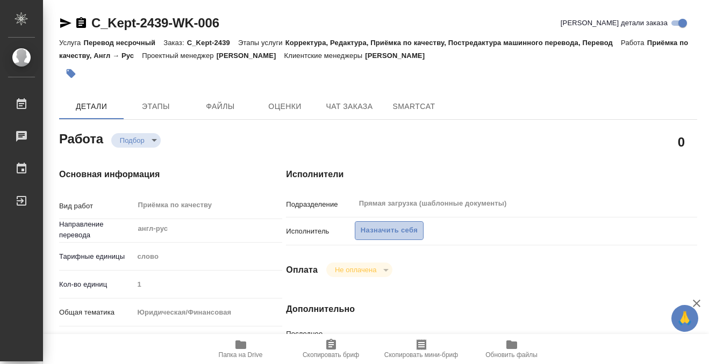
click at [378, 223] on button "Назначить себя" at bounding box center [389, 230] width 69 height 19
